Goal: Information Seeking & Learning: Learn about a topic

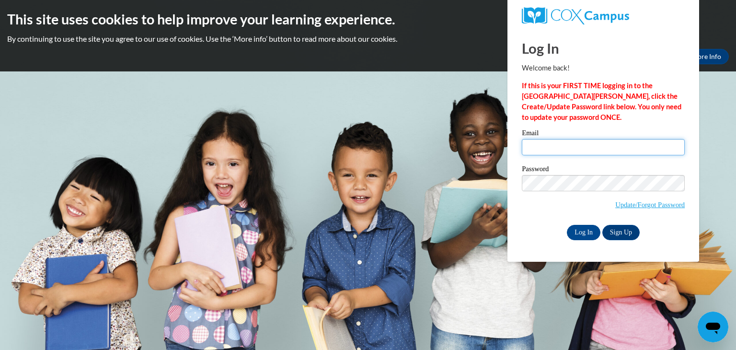
type input "amoore@centralgatech.edu"
click at [577, 226] on input "Log In" at bounding box center [583, 232] width 34 height 15
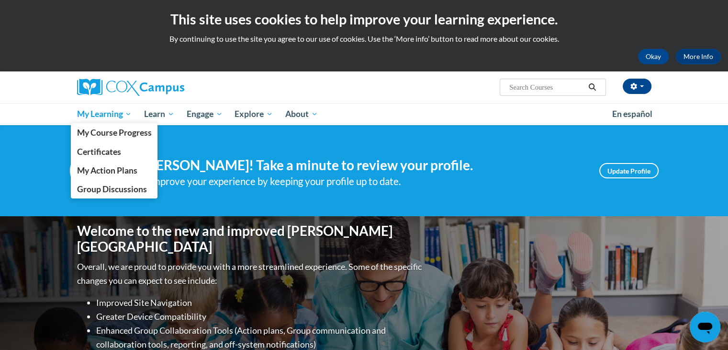
click at [99, 113] on span "My Learning" at bounding box center [104, 113] width 55 height 11
click at [105, 141] on link "My Course Progress" at bounding box center [114, 132] width 87 height 19
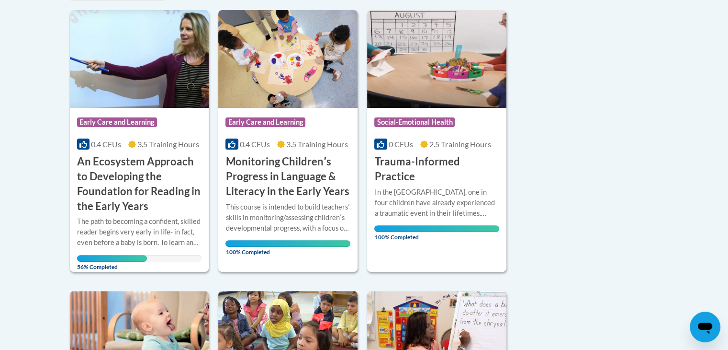
scroll to position [242, 0]
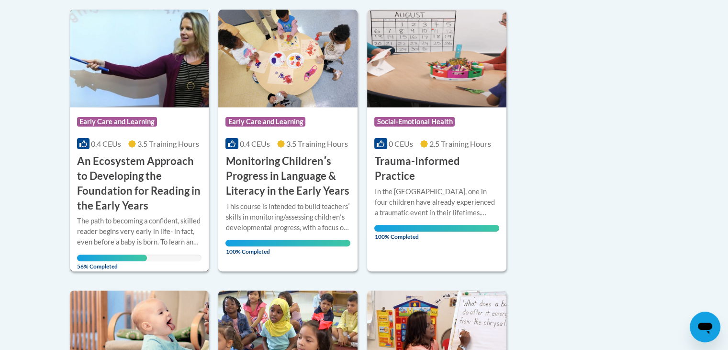
click at [130, 192] on h3 "An Ecosystem Approach to Developing the Foundation for Reading in the Early Yea…" at bounding box center [139, 183] width 125 height 59
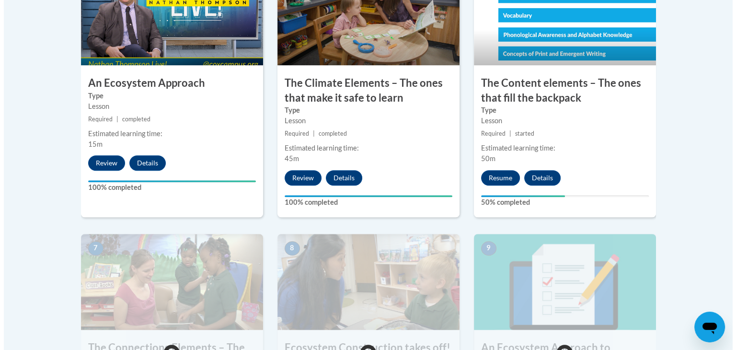
scroll to position [657, 0]
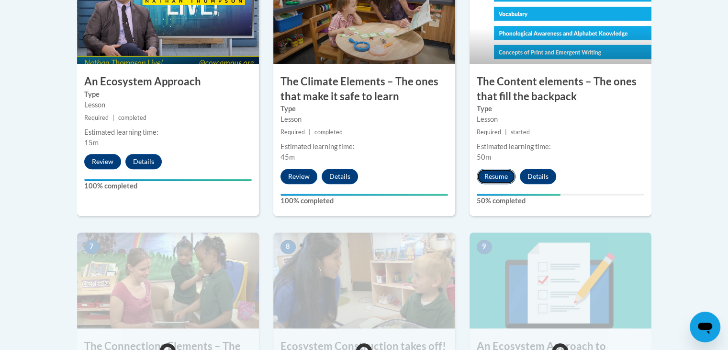
click at [488, 180] on button "Resume" at bounding box center [496, 176] width 39 height 15
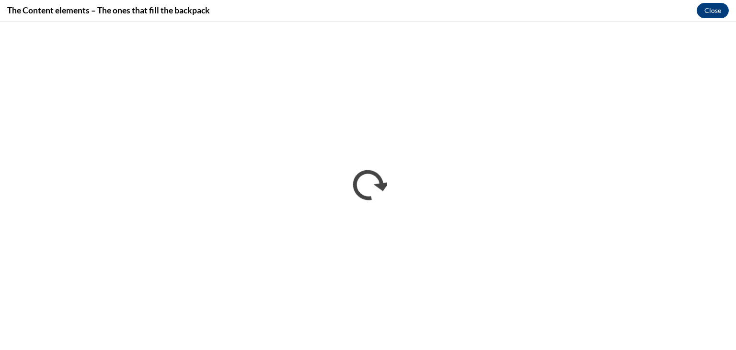
scroll to position [0, 0]
